Goal: Transaction & Acquisition: Purchase product/service

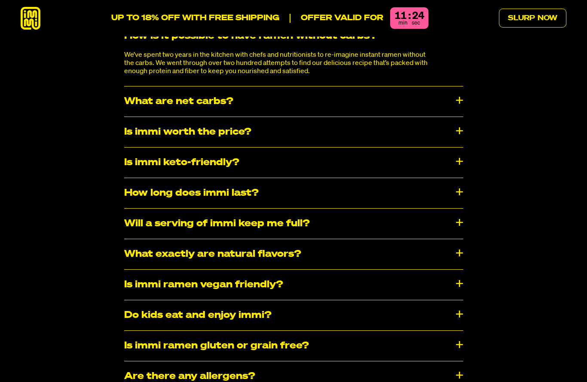
scroll to position [4533, 0]
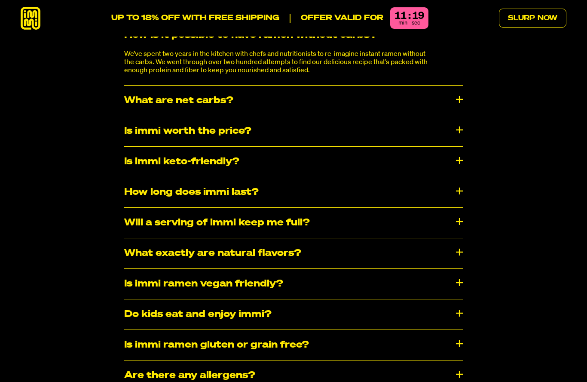
click at [462, 177] on div "How long does immi last?" at bounding box center [293, 192] width 339 height 30
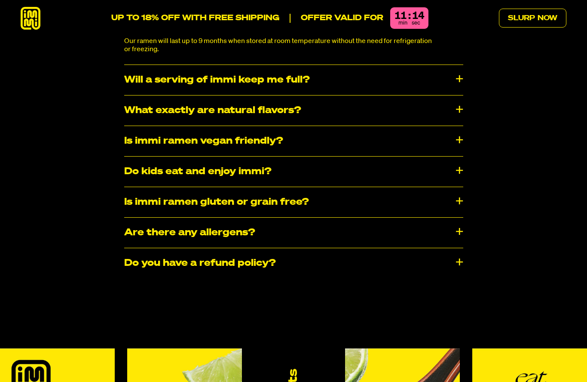
scroll to position [4703, 0]
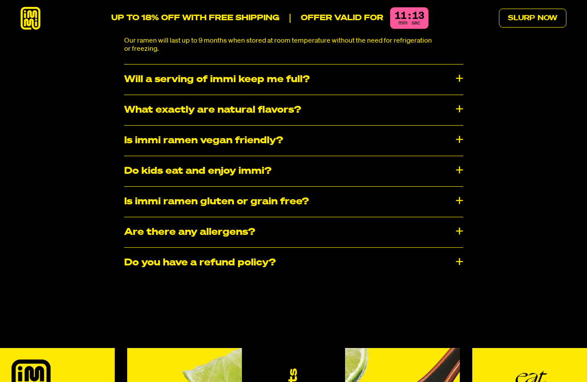
click at [459, 95] on div "What exactly are natural flavors?" at bounding box center [293, 110] width 339 height 30
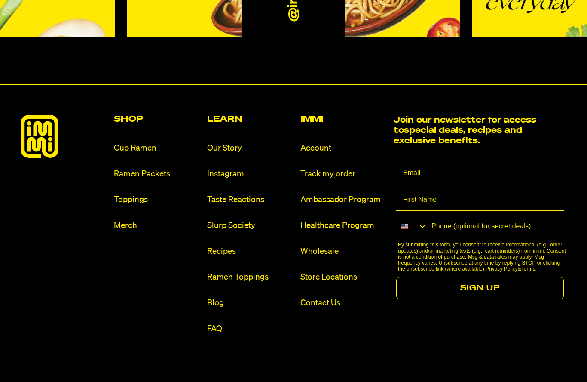
scroll to position [5155, 0]
click at [131, 115] on h2 "Shop" at bounding box center [157, 119] width 86 height 9
click at [153, 168] on link "Ramen Packets" at bounding box center [157, 174] width 86 height 12
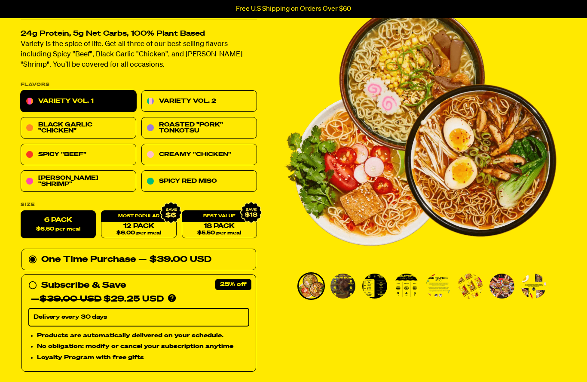
scroll to position [69, 0]
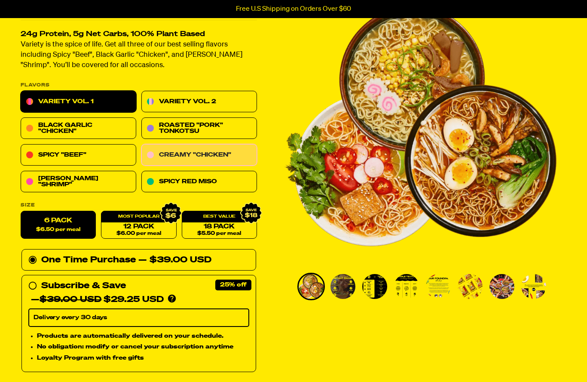
click at [226, 154] on link "Creamy "Chicken"" at bounding box center [199, 154] width 116 height 21
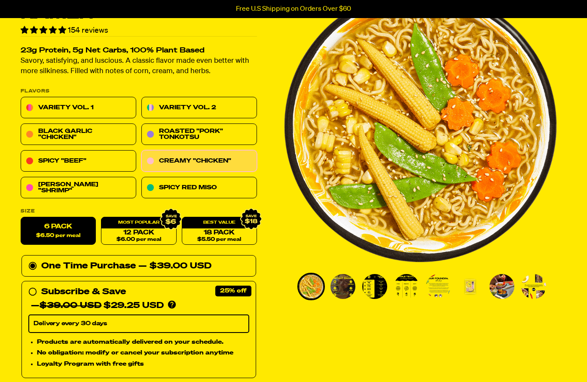
scroll to position [71, 0]
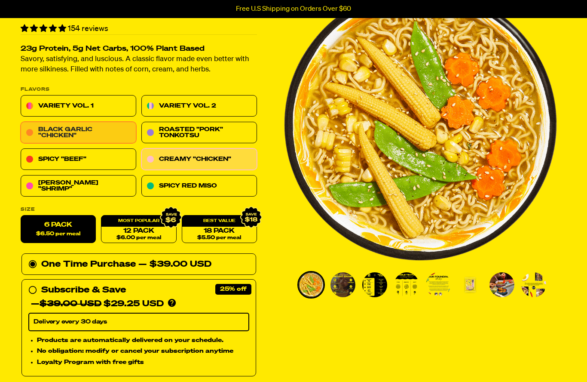
click at [99, 128] on link "Black Garlic "Chicken"" at bounding box center [79, 132] width 116 height 21
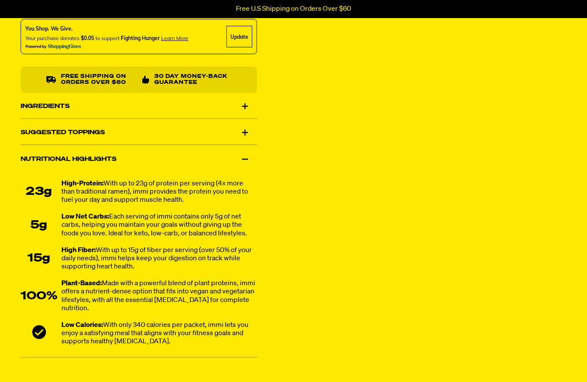
scroll to position [519, 0]
click at [248, 105] on div "Ingredients" at bounding box center [139, 106] width 236 height 24
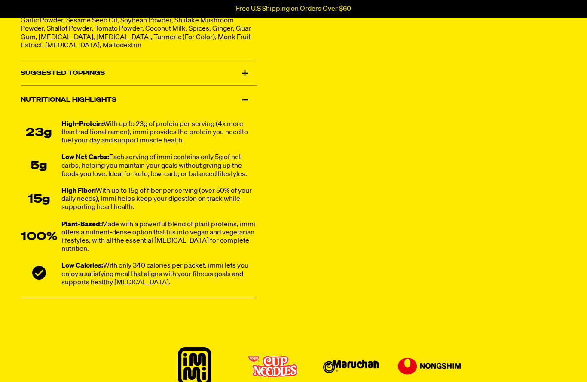
scroll to position [662, 0]
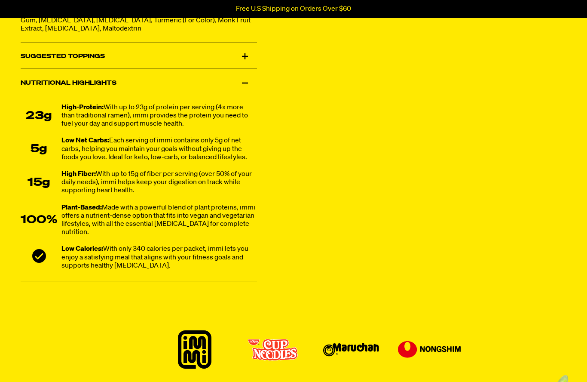
click at [244, 58] on div "Suggested Toppings" at bounding box center [139, 57] width 236 height 24
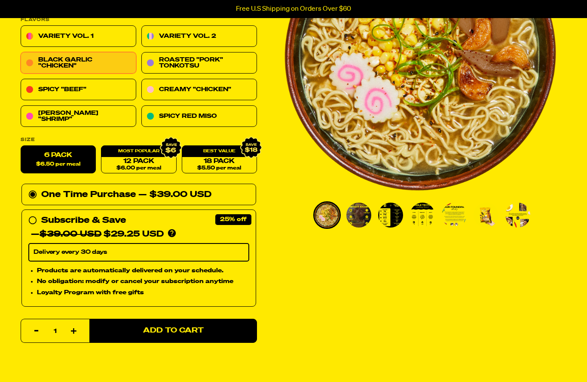
scroll to position [141, 0]
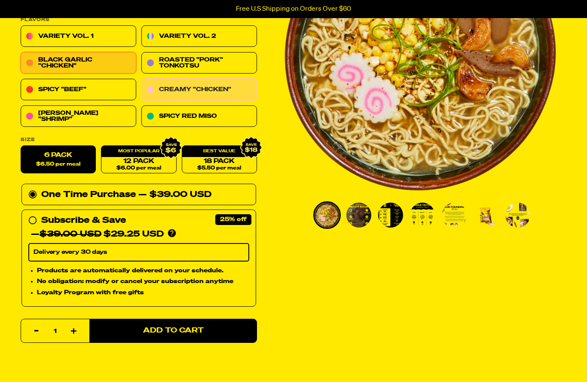
click at [223, 90] on link "Creamy "Chicken"" at bounding box center [199, 89] width 116 height 21
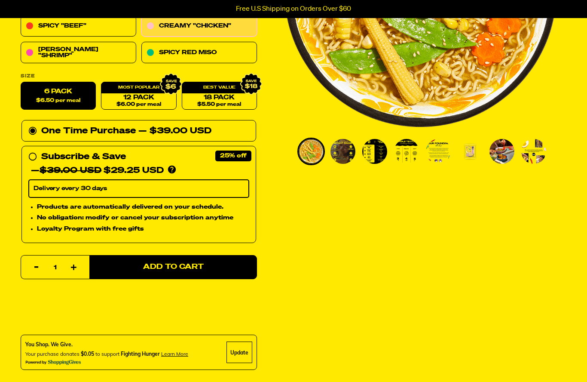
scroll to position [204, 0]
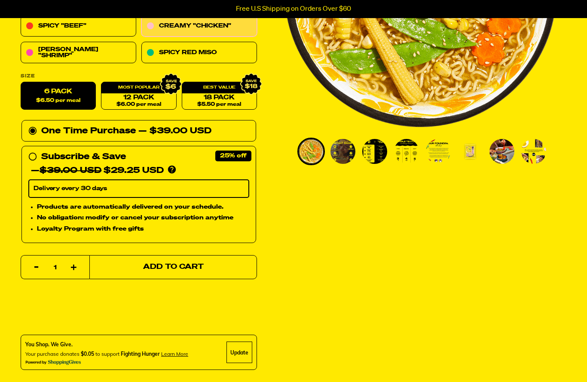
click at [189, 264] on span "Add to Cart" at bounding box center [173, 266] width 61 height 7
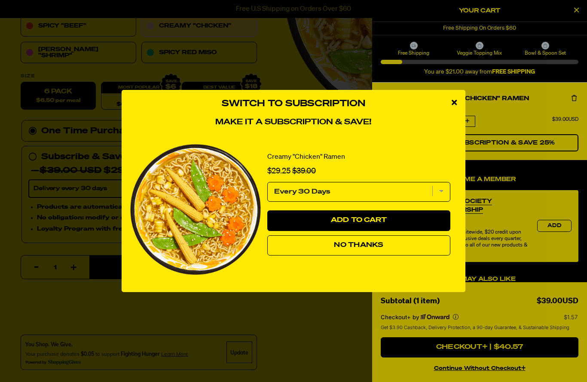
click at [373, 248] on span "No Thanks" at bounding box center [358, 244] width 49 height 7
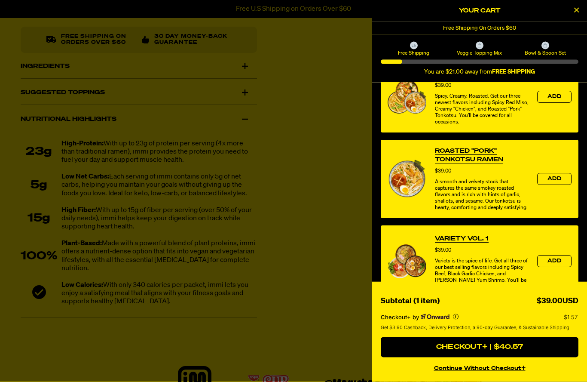
scroll to position [558, 0]
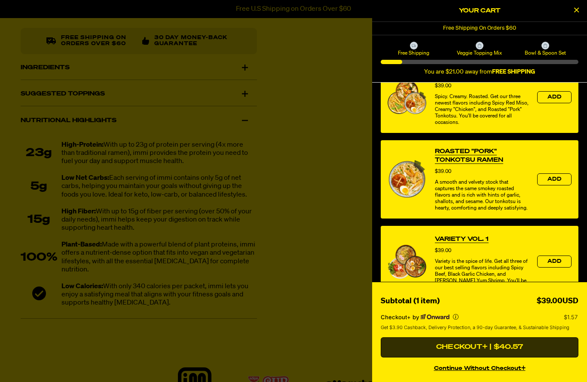
click at [504, 357] on button "Checkout+ | $40.57" at bounding box center [480, 347] width 198 height 21
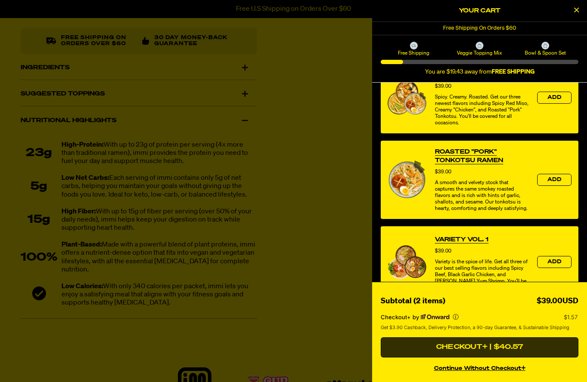
scroll to position [596, 0]
